Goal: Task Accomplishment & Management: Complete application form

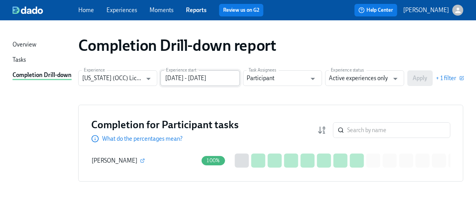
click at [224, 76] on input "[DATE] - [DATE]" at bounding box center [200, 78] width 79 height 16
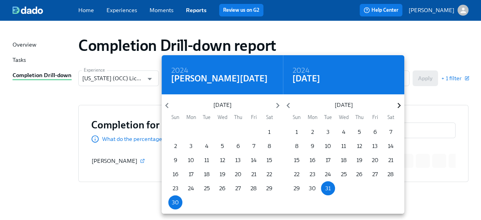
click at [239, 93] on icon "button" at bounding box center [398, 105] width 3 height 5
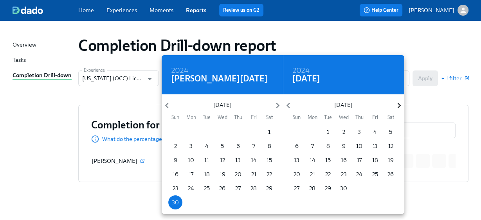
click at [239, 93] on icon "button" at bounding box center [398, 105] width 3 height 5
click at [239, 93] on p "30" at bounding box center [328, 188] width 7 height 8
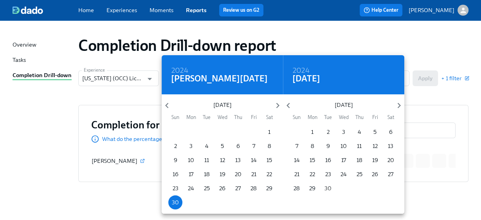
type input "06/30/2024 - 09/30/2025"
click at [239, 93] on div at bounding box center [240, 110] width 481 height 220
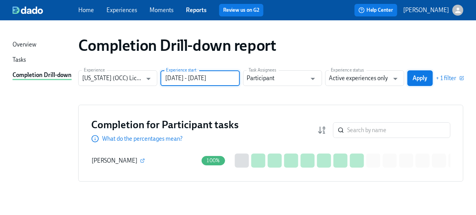
click at [239, 75] on span "Apply" at bounding box center [420, 78] width 14 height 8
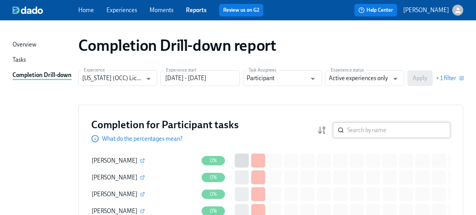
click at [239, 93] on div "​" at bounding box center [391, 131] width 117 height 16
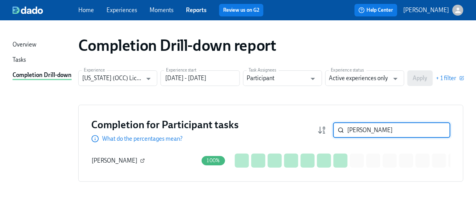
type input "kish"
click at [140, 93] on icon "button" at bounding box center [142, 161] width 5 height 5
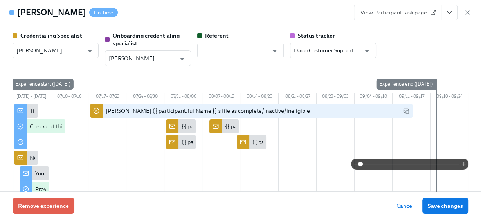
click at [239, 16] on link "View Participant task page" at bounding box center [398, 13] width 88 height 16
click at [239, 12] on icon "button" at bounding box center [468, 13] width 8 height 8
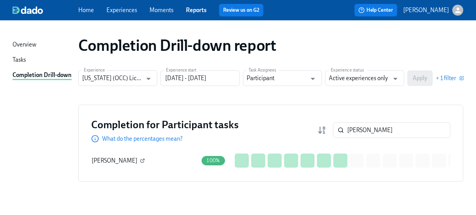
click at [140, 93] on icon "button" at bounding box center [142, 161] width 5 height 5
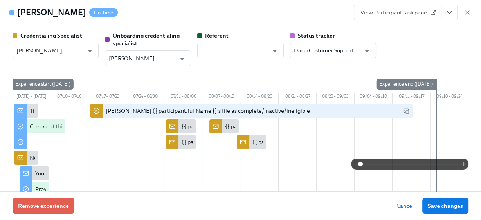
click at [239, 14] on span "View Participant task page" at bounding box center [398, 13] width 74 height 8
click at [239, 12] on icon "button" at bounding box center [468, 13] width 8 height 8
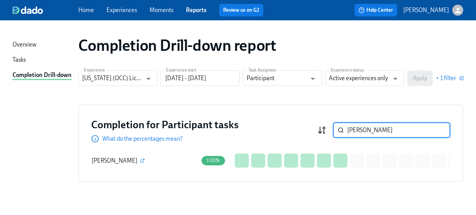
drag, startPoint x: 367, startPoint y: 129, endPoint x: 322, endPoint y: 128, distance: 45.0
click at [239, 93] on div "kish ​" at bounding box center [384, 131] width 133 height 16
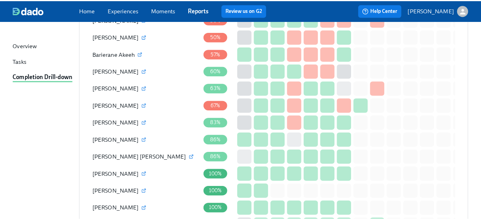
scroll to position [689, 0]
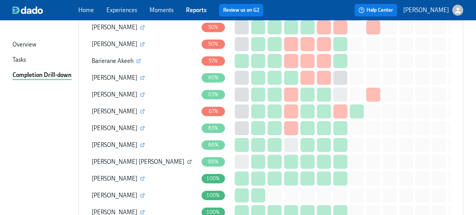
click at [187, 93] on icon "button" at bounding box center [189, 162] width 5 height 5
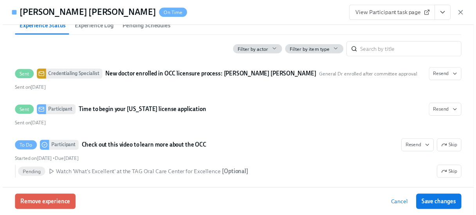
scroll to position [313, 0]
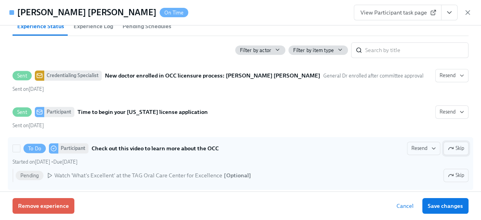
click at [239, 93] on icon "button" at bounding box center [451, 148] width 6 height 6
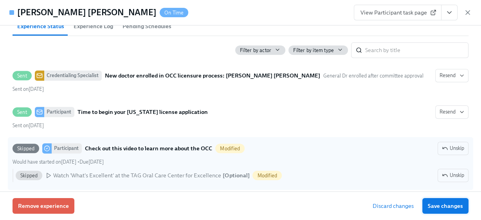
click at [239, 93] on span "Save changes" at bounding box center [445, 206] width 35 height 8
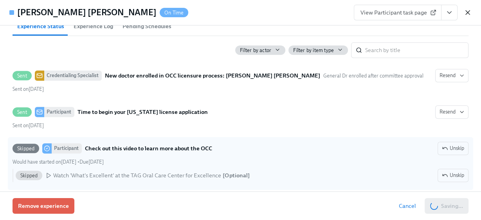
click at [239, 11] on icon "button" at bounding box center [468, 13] width 8 height 8
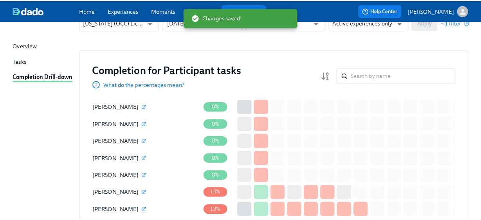
scroll to position [0, 0]
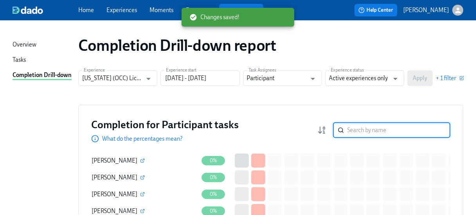
click at [239, 93] on input "search" at bounding box center [398, 131] width 103 height 16
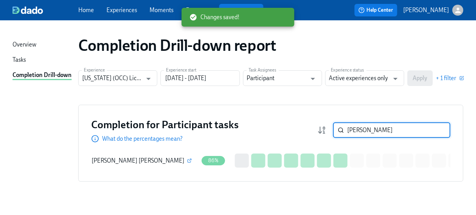
type input "santos"
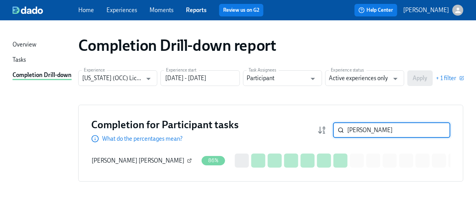
click at [187, 93] on icon "button" at bounding box center [189, 161] width 5 height 5
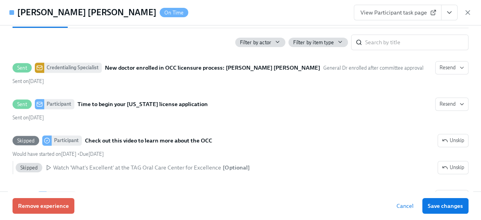
scroll to position [345, 0]
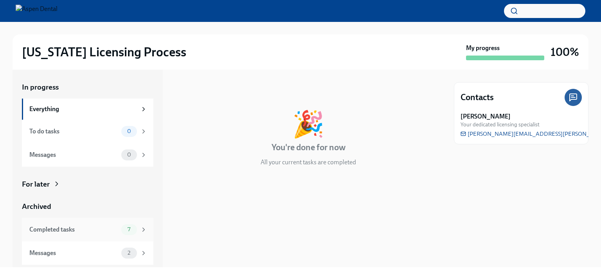
click at [56, 231] on div "Completed tasks" at bounding box center [73, 230] width 89 height 9
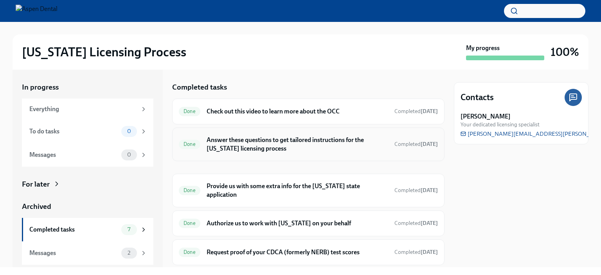
click at [251, 144] on h6 "Answer these questions to get tailored instructions for the [US_STATE] licensin…" at bounding box center [298, 144] width 182 height 17
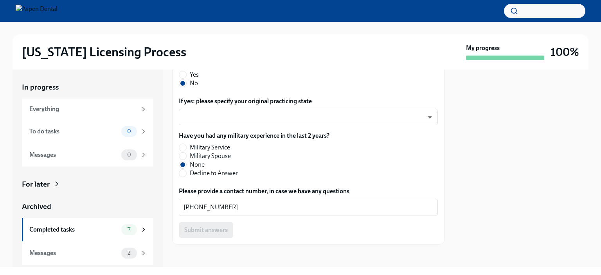
scroll to position [459, 0]
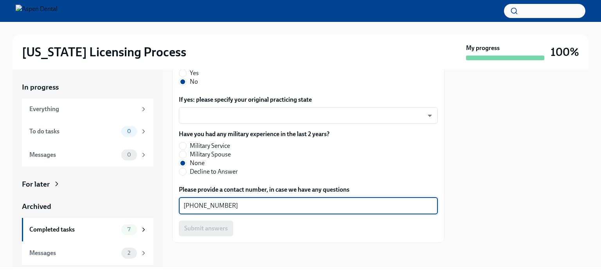
drag, startPoint x: 230, startPoint y: 204, endPoint x: 171, endPoint y: 202, distance: 59.1
click at [171, 202] on div "In progress Everything To do tasks 0 Messages 0 For later Archived Completed ta…" at bounding box center [301, 169] width 576 height 198
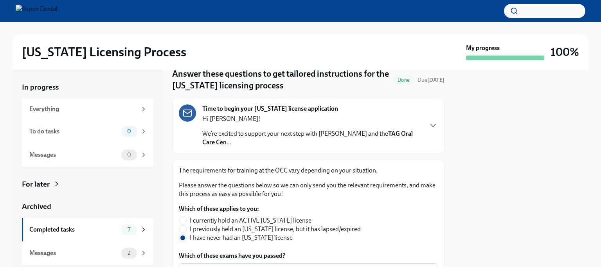
scroll to position [78, 0]
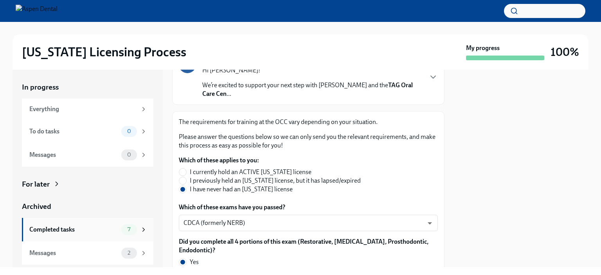
click at [58, 227] on div "Completed tasks" at bounding box center [73, 230] width 89 height 9
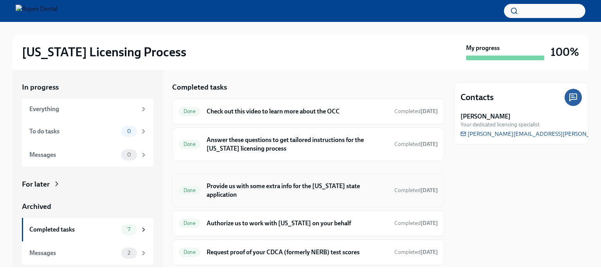
click at [242, 185] on h6 "Provide us with some extra info for the [US_STATE] state application" at bounding box center [298, 190] width 182 height 17
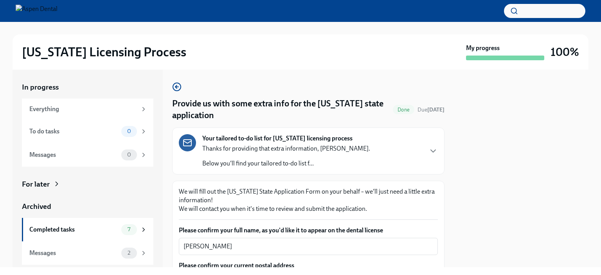
scroll to position [117, 0]
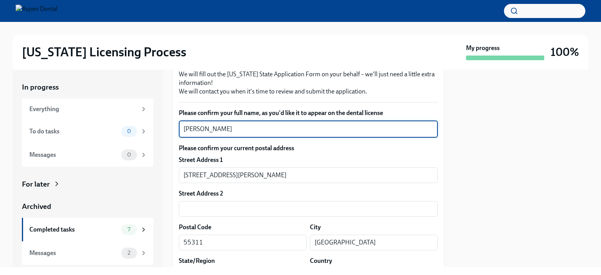
drag, startPoint x: 229, startPoint y: 125, endPoint x: 162, endPoint y: 127, distance: 67.0
click at [160, 126] on div "In progress Everything To do tasks 0 Messages 0 For later Archived Completed ta…" at bounding box center [301, 169] width 576 height 198
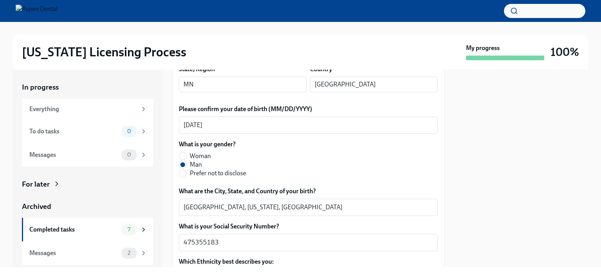
scroll to position [313, 0]
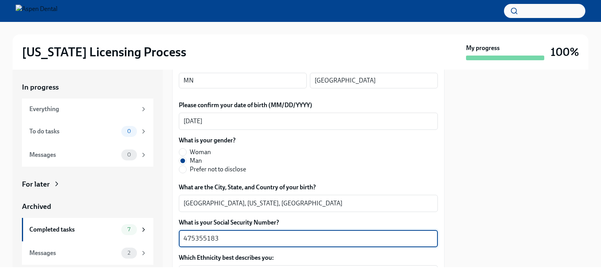
drag, startPoint x: 221, startPoint y: 237, endPoint x: 180, endPoint y: 235, distance: 40.8
click at [180, 235] on div "475355183 x ​" at bounding box center [308, 238] width 259 height 17
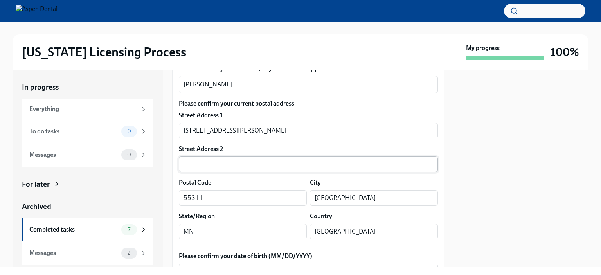
scroll to position [157, 0]
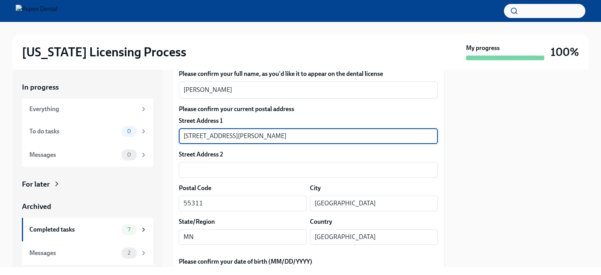
drag, startPoint x: 250, startPoint y: 129, endPoint x: 156, endPoint y: 134, distance: 93.7
click at [150, 134] on div "In progress Everything To do tasks 0 Messages 0 For later Archived Completed ta…" at bounding box center [301, 169] width 576 height 198
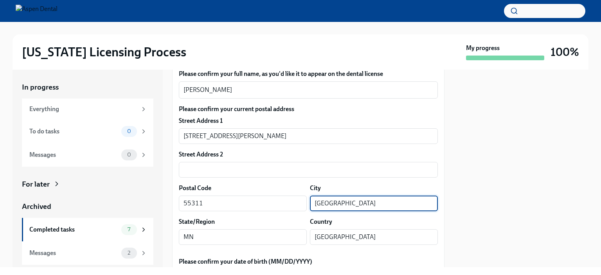
drag, startPoint x: 352, startPoint y: 200, endPoint x: 292, endPoint y: 195, distance: 60.1
click at [292, 195] on div "Postal Code 55311 ​ City Maple Grove ​" at bounding box center [308, 197] width 259 height 27
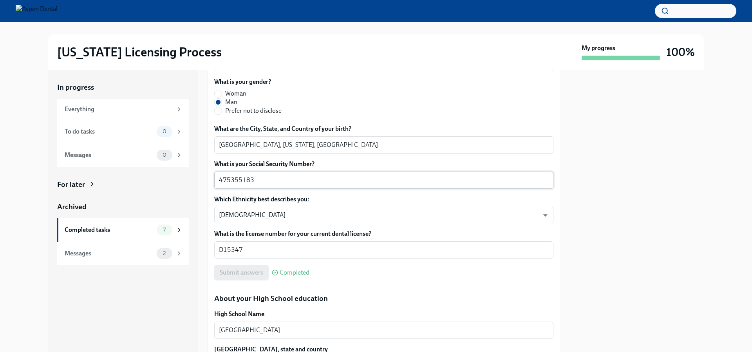
scroll to position [352, 0]
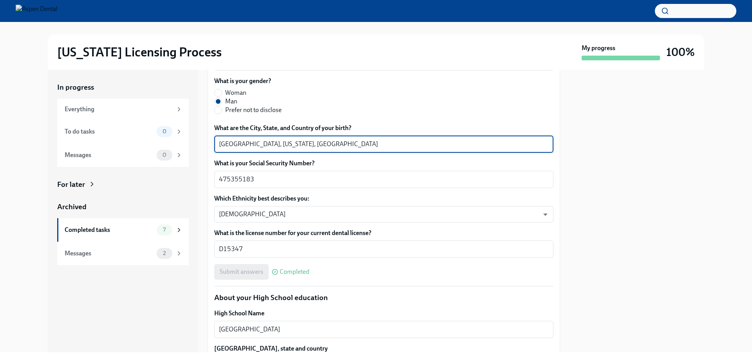
drag, startPoint x: 252, startPoint y: 142, endPoint x: 210, endPoint y: 145, distance: 41.6
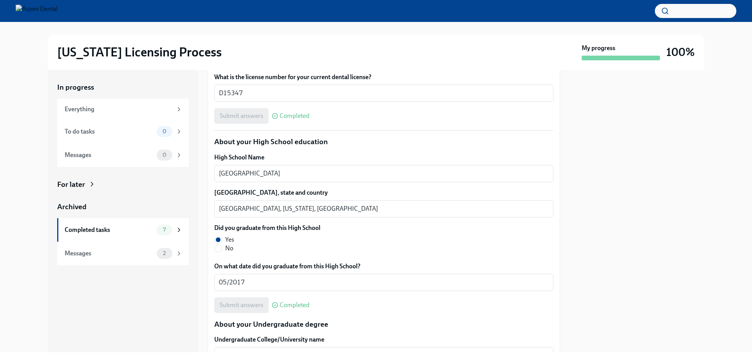
scroll to position [509, 0]
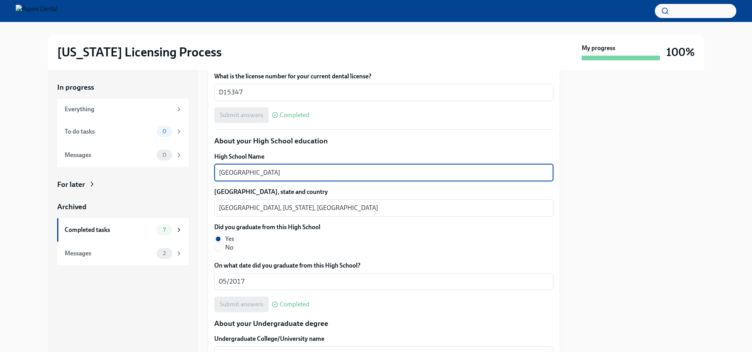
drag, startPoint x: 277, startPoint y: 176, endPoint x: 211, endPoint y: 176, distance: 66.6
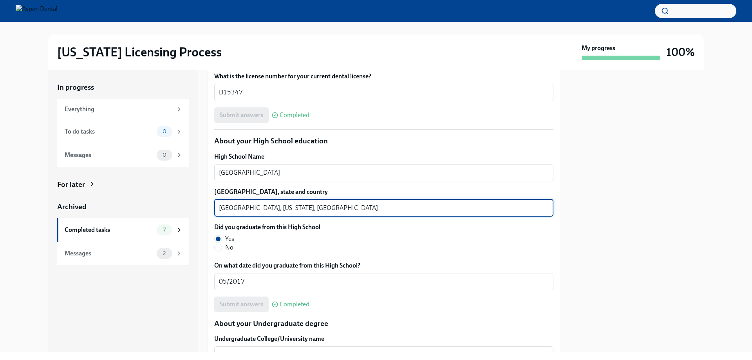
drag, startPoint x: 242, startPoint y: 206, endPoint x: 221, endPoint y: 206, distance: 21.1
click at [221, 206] on textarea "Plymouth, Minnesota, USA" at bounding box center [384, 207] width 330 height 9
drag, startPoint x: 235, startPoint y: 207, endPoint x: 239, endPoint y: 206, distance: 4.6
click at [239, 206] on textarea "Plymouth, Minnesota, USA" at bounding box center [384, 207] width 330 height 9
drag, startPoint x: 246, startPoint y: 207, endPoint x: 204, endPoint y: 207, distance: 42.3
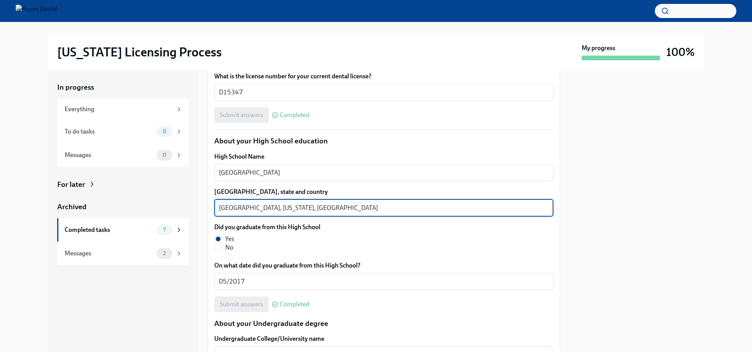
click at [205, 207] on div "In progress Everything To do tasks 0 Messages 0 For later Archived Completed ta…" at bounding box center [376, 211] width 656 height 282
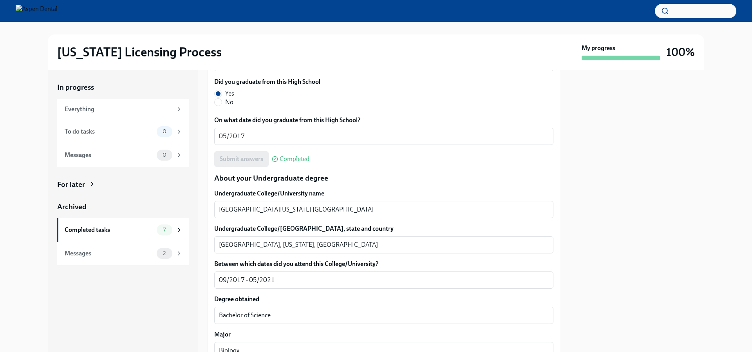
scroll to position [666, 0]
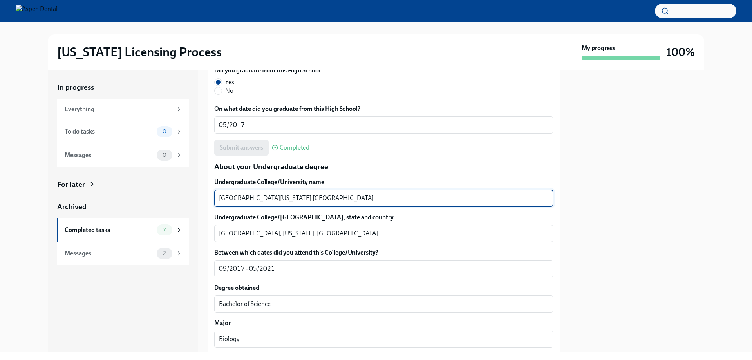
drag, startPoint x: 327, startPoint y: 198, endPoint x: 186, endPoint y: 195, distance: 141.0
click at [186, 195] on div "In progress Everything To do tasks 0 Messages 0 For later Archived Completed ta…" at bounding box center [376, 211] width 656 height 282
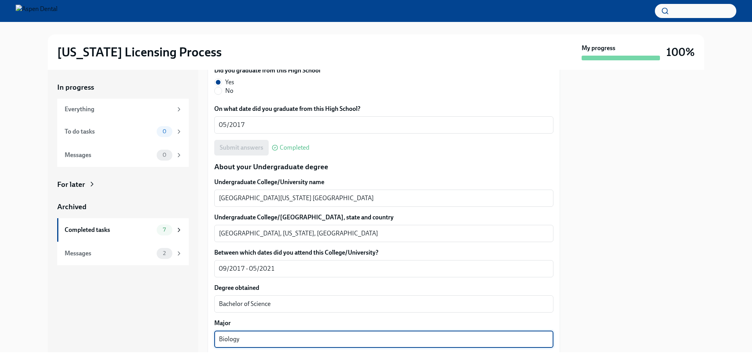
drag, startPoint x: 232, startPoint y: 334, endPoint x: 215, endPoint y: 333, distance: 17.2
click at [215, 275] on div "Biology x ​" at bounding box center [383, 338] width 339 height 17
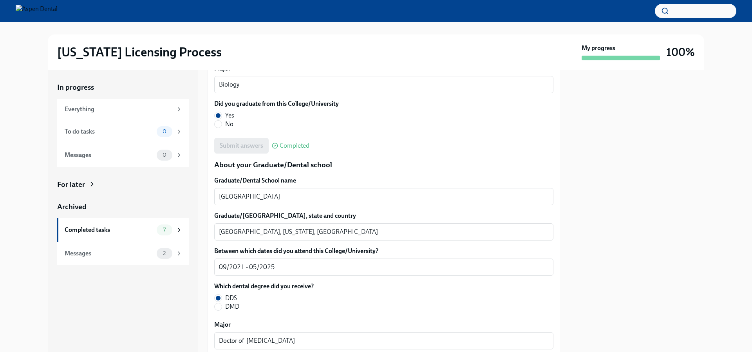
scroll to position [940, 0]
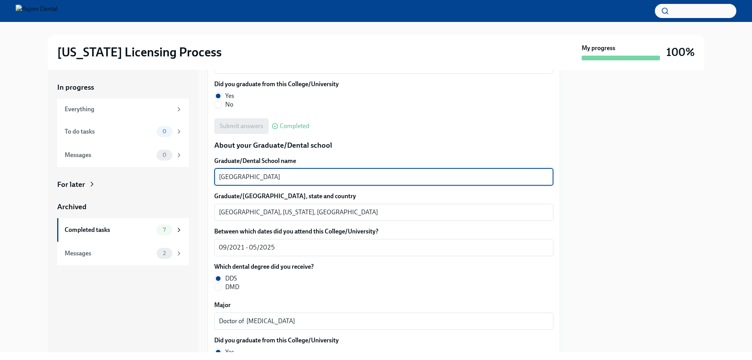
drag, startPoint x: 338, startPoint y: 178, endPoint x: 199, endPoint y: 174, distance: 138.3
click at [199, 174] on div "In progress Everything To do tasks 0 Messages 0 For later Archived Completed ta…" at bounding box center [376, 211] width 656 height 282
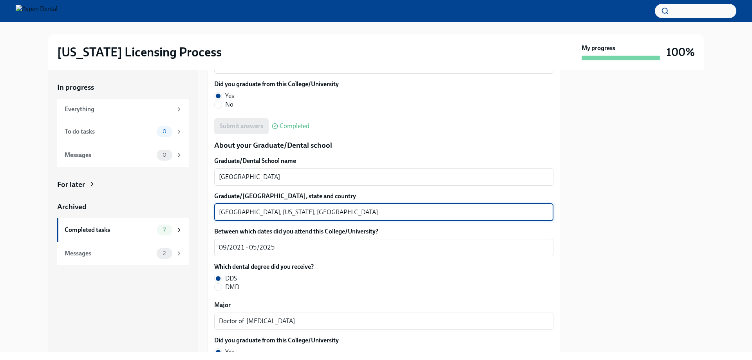
drag, startPoint x: 248, startPoint y: 209, endPoint x: 211, endPoint y: 209, distance: 37.6
click at [211, 209] on div "We will fill out the Illinois State Application Form on your behalf – we'll jus…" at bounding box center [384, 72] width 352 height 1686
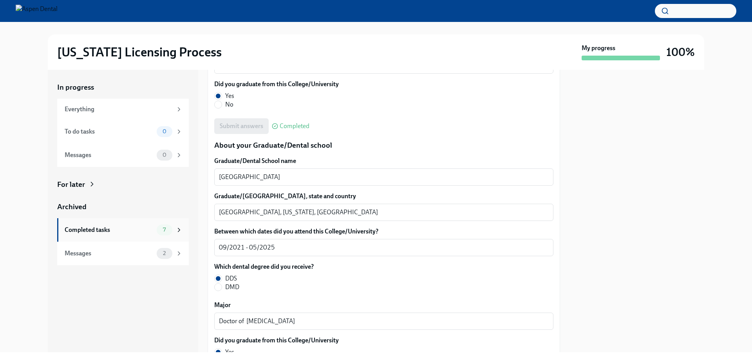
click at [70, 232] on div "Completed tasks" at bounding box center [109, 230] width 89 height 9
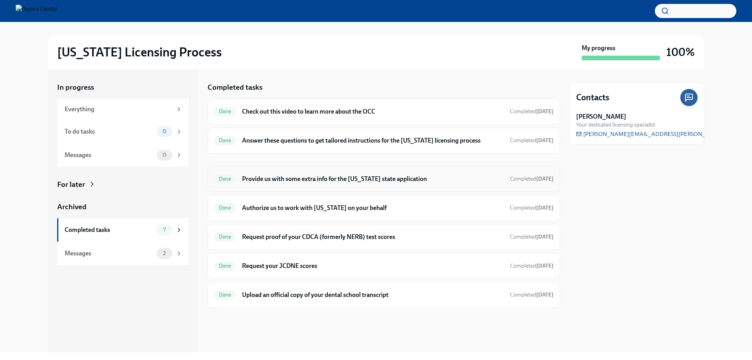
click at [291, 177] on h6 "Provide us with some extra info for the Illinois state application" at bounding box center [373, 179] width 262 height 9
